Goal: Task Accomplishment & Management: Use online tool/utility

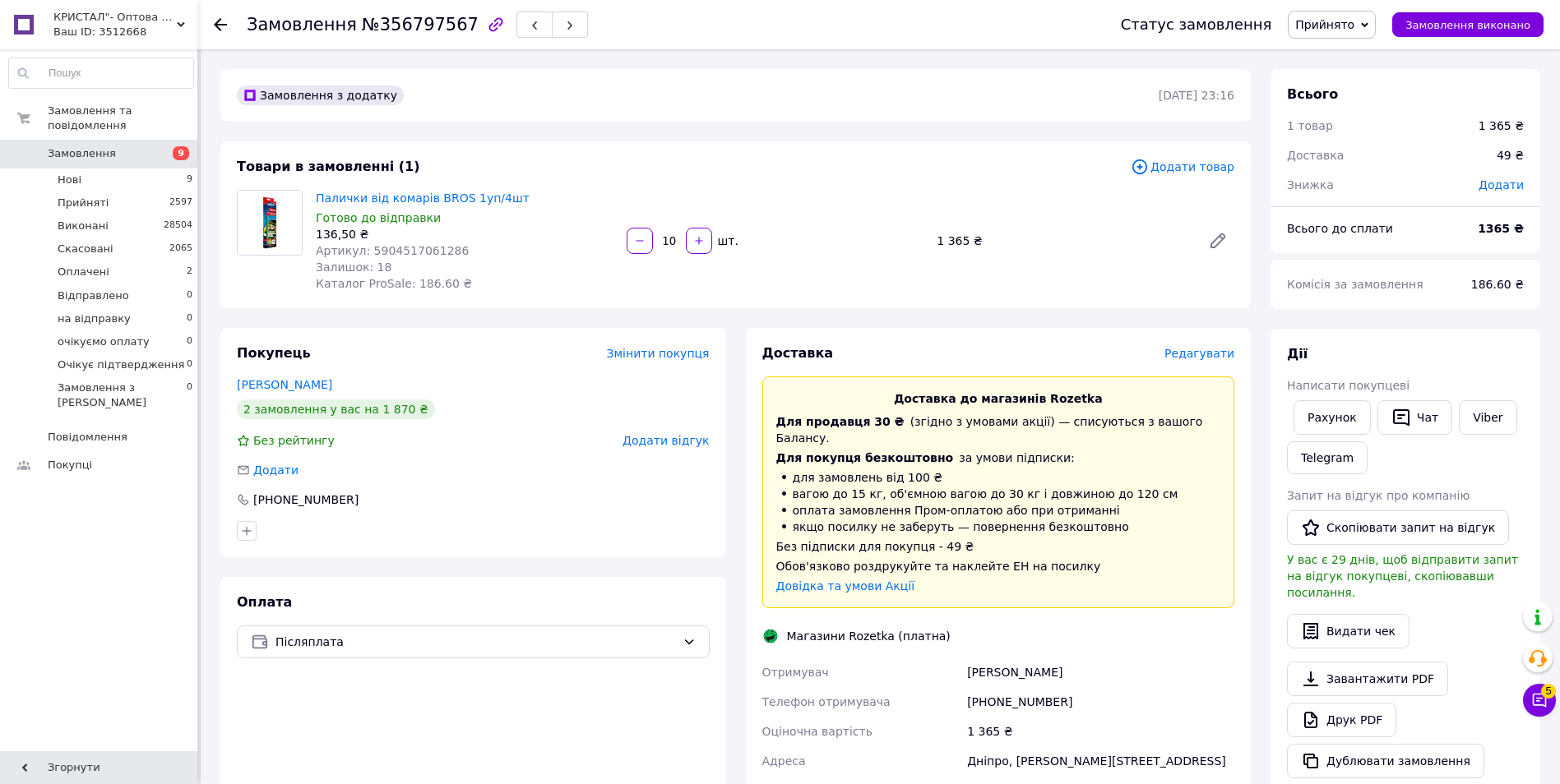
click at [1195, 347] on span "Редагувати" at bounding box center [1198, 354] width 69 height 13
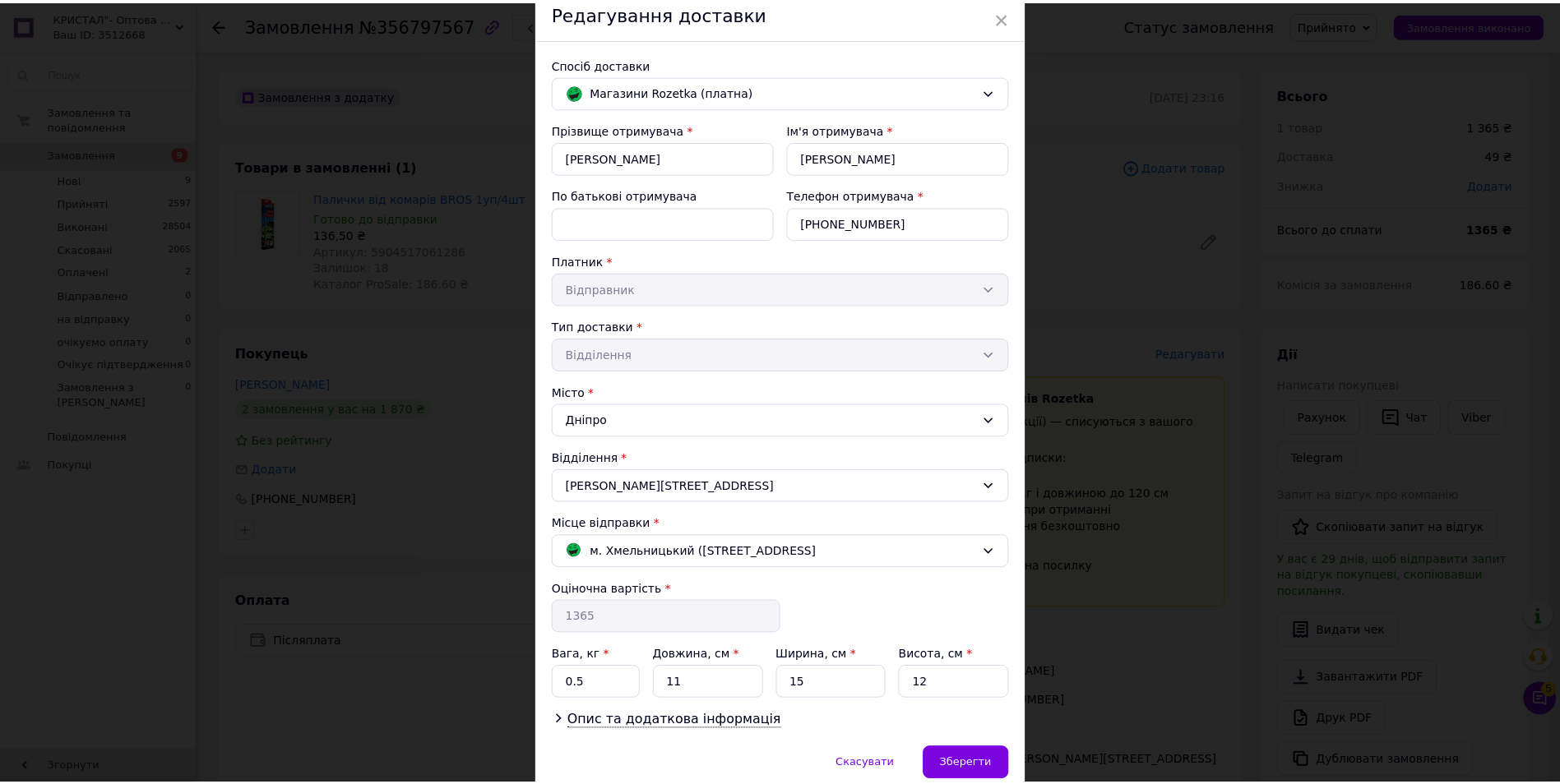
scroll to position [140, 0]
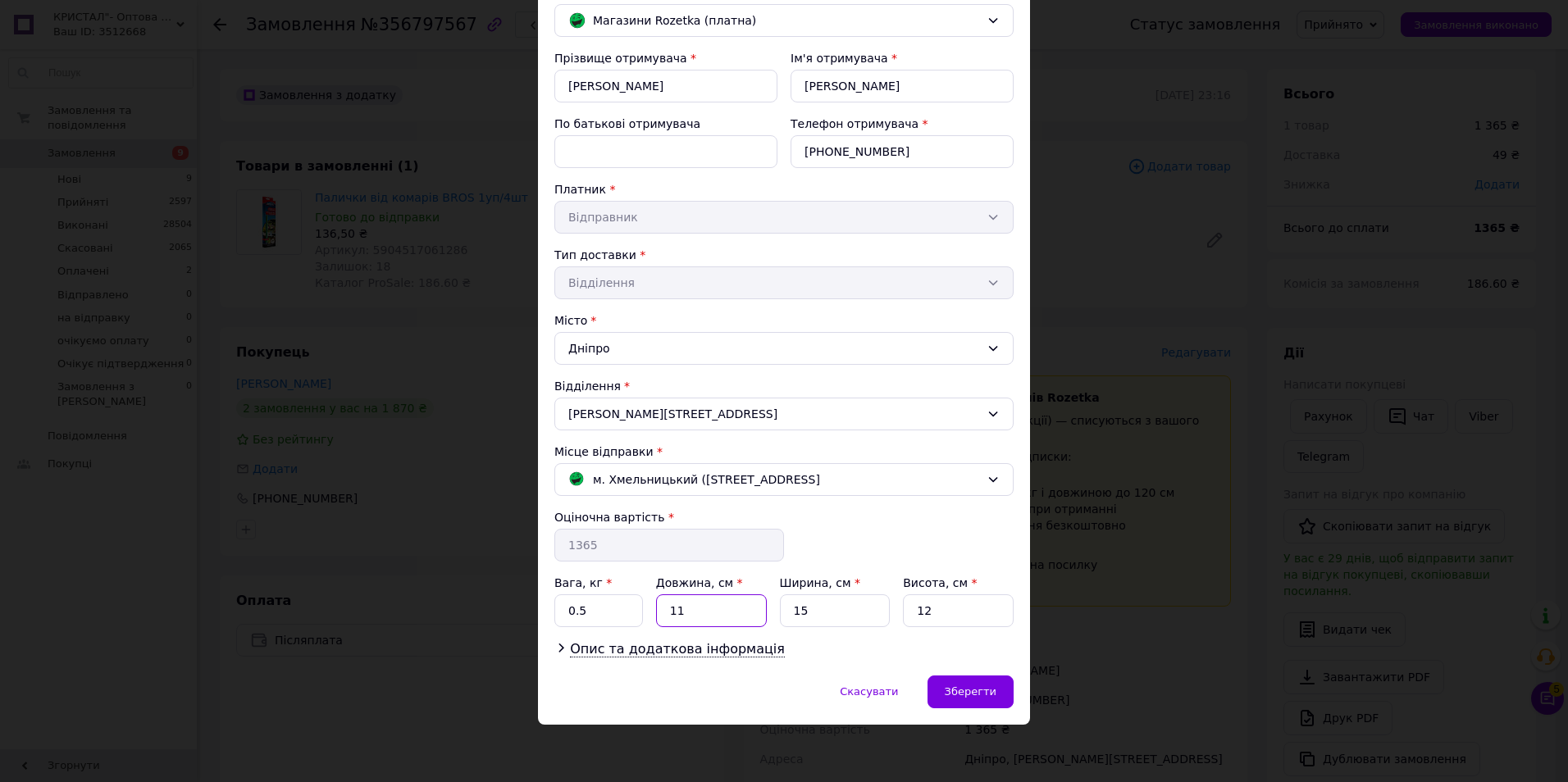
click at [713, 602] on input "11" at bounding box center [711, 610] width 111 height 33
type input "1"
type input "37"
click at [823, 620] on input "15" at bounding box center [835, 610] width 111 height 33
type input "16"
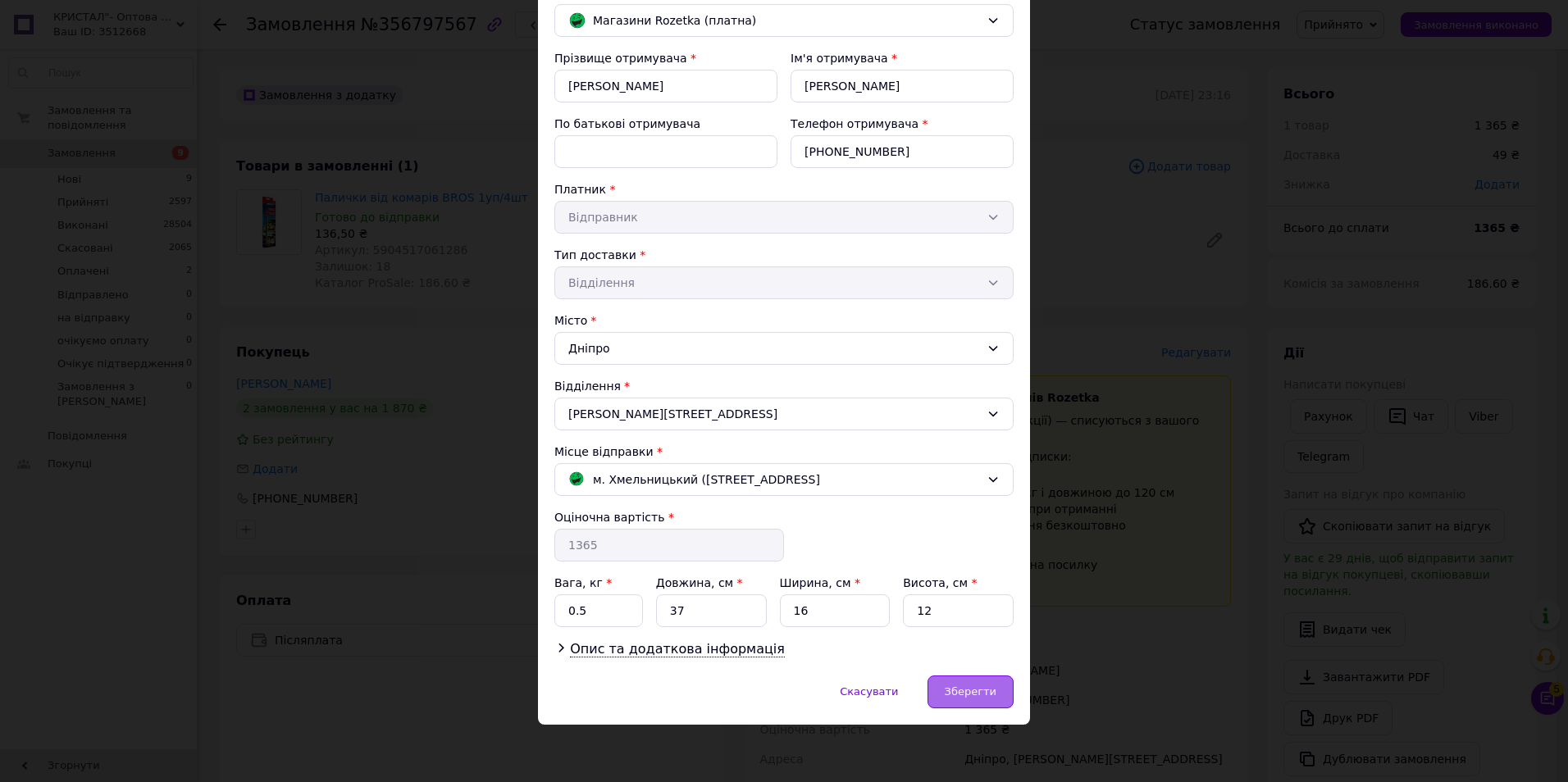
click at [995, 677] on div "Зберегти" at bounding box center [970, 692] width 86 height 33
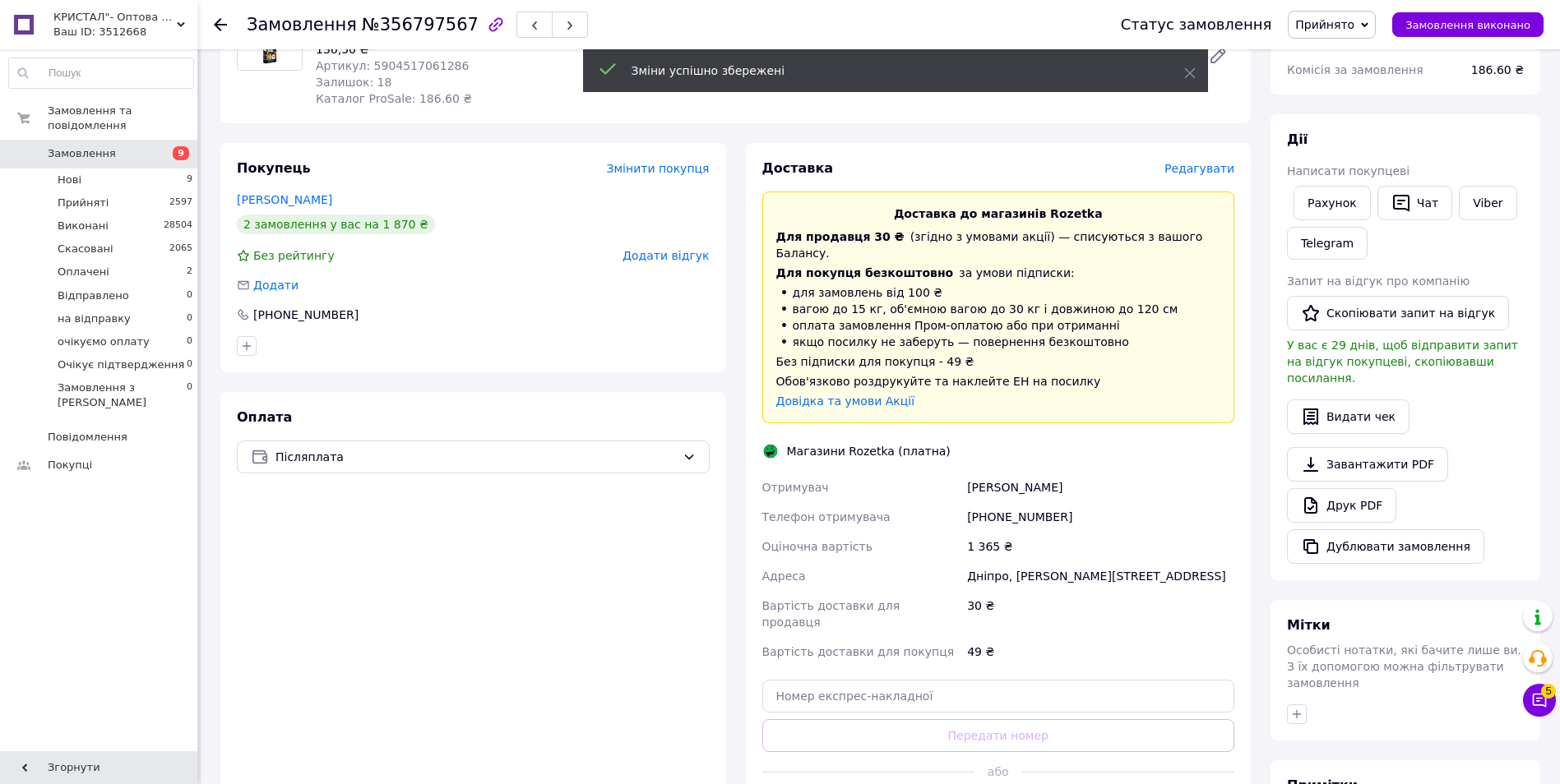
scroll to position [411, 0]
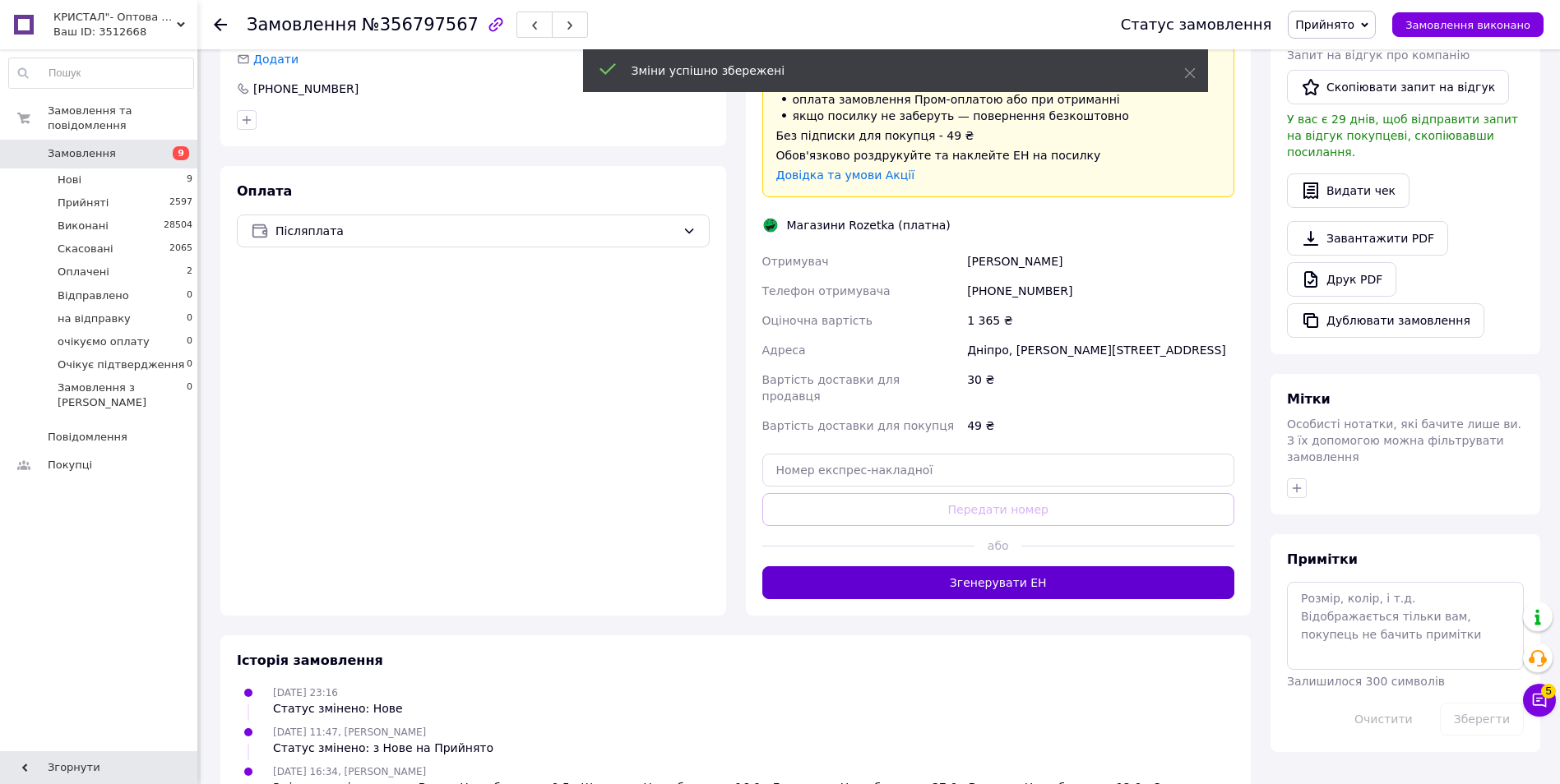
click at [1082, 566] on button "Згенерувати ЕН" at bounding box center [998, 582] width 473 height 33
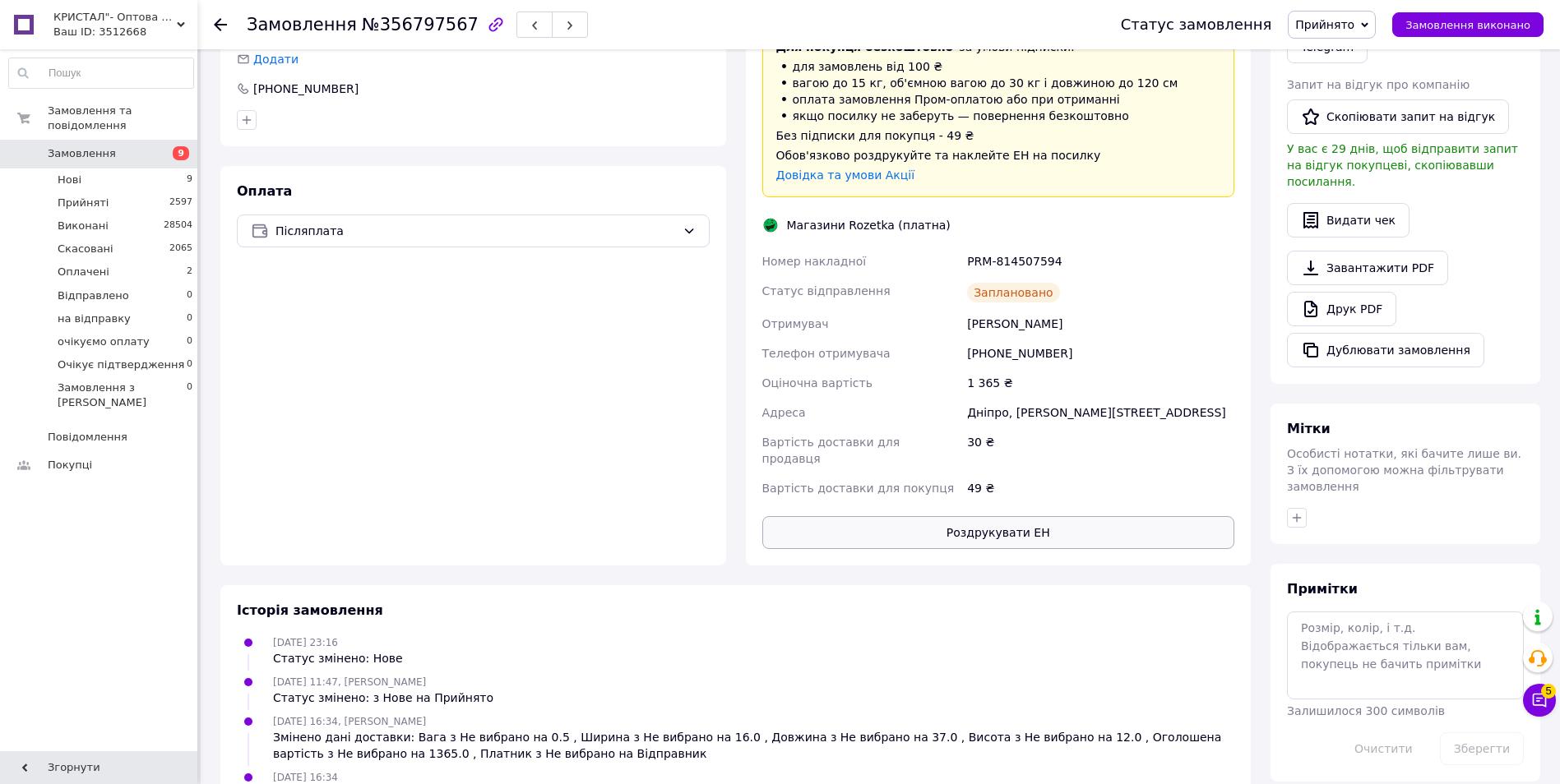
click at [995, 517] on button "Роздрукувати ЕН" at bounding box center [998, 533] width 473 height 33
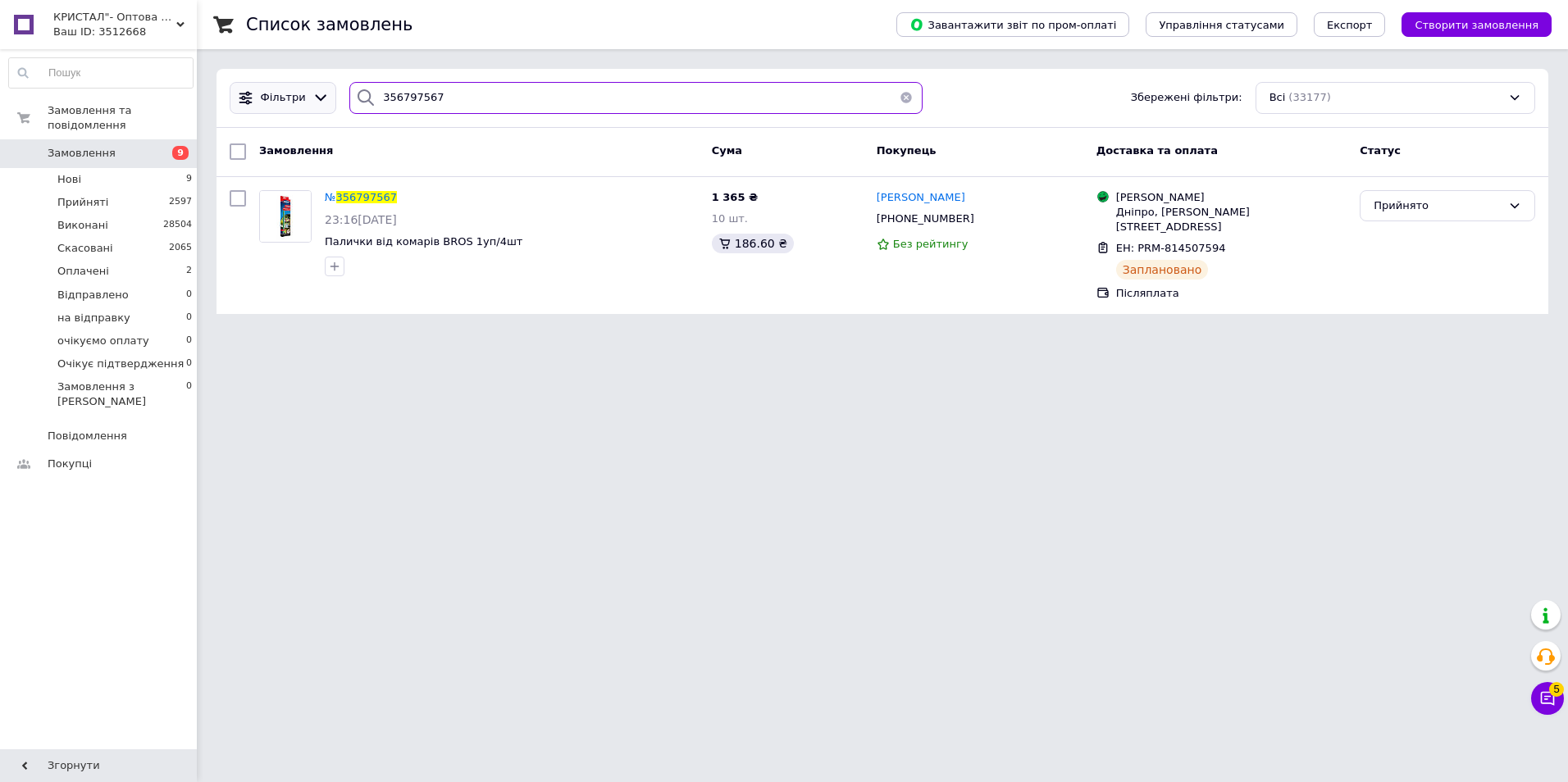
drag, startPoint x: 481, startPoint y: 100, endPoint x: 293, endPoint y: 88, distance: 188.4
click at [298, 87] on div "Фільтри 356797567 Збережені фільтри: Всі (33177)" at bounding box center [882, 98] width 1318 height 32
